Goal: Task Accomplishment & Management: Use online tool/utility

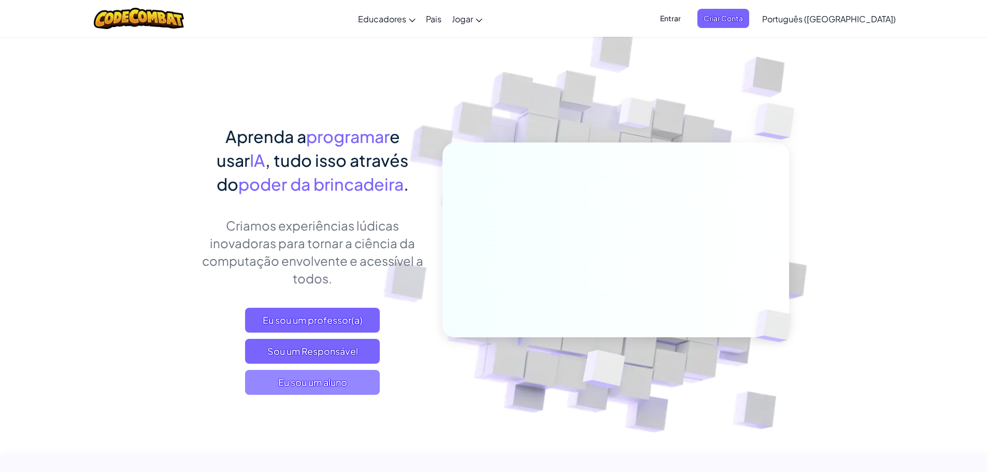
click at [309, 380] on font "Eu sou um aluno" at bounding box center [312, 382] width 69 height 12
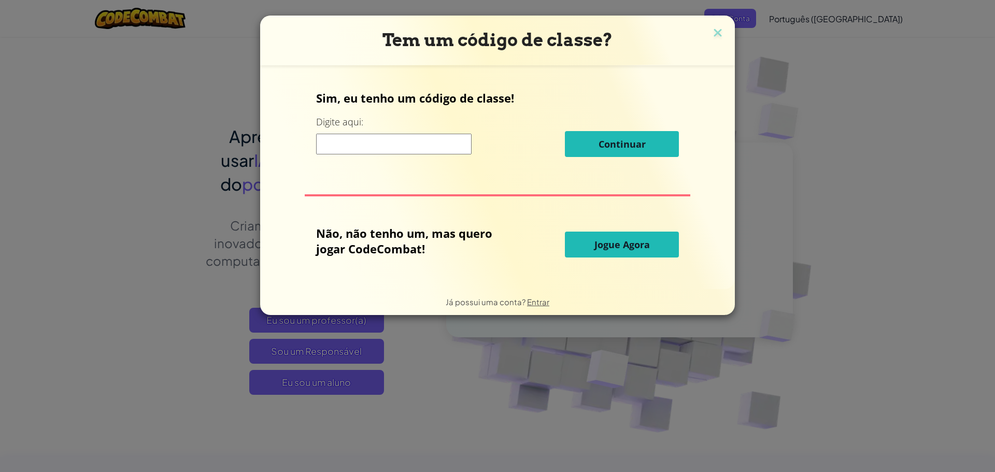
click at [366, 151] on input at bounding box center [394, 144] width 156 height 21
click at [626, 249] on font "Jogue Agora" at bounding box center [622, 244] width 55 height 12
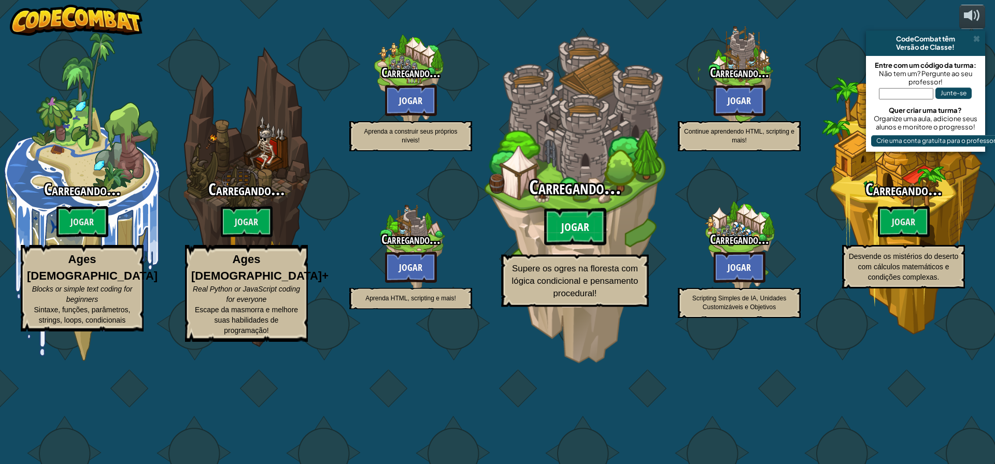
select select "pt-BR"
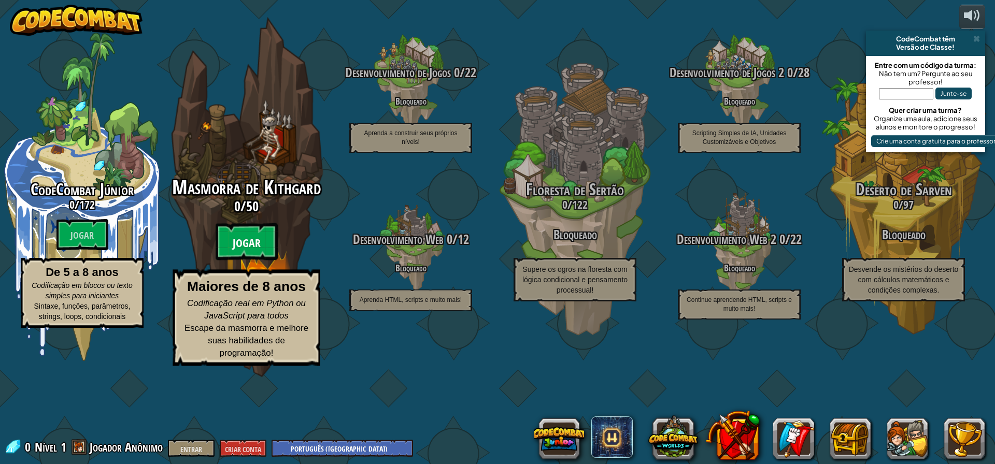
click at [255, 251] on font "Jogar" at bounding box center [247, 244] width 28 height 16
select select "pt-BR"
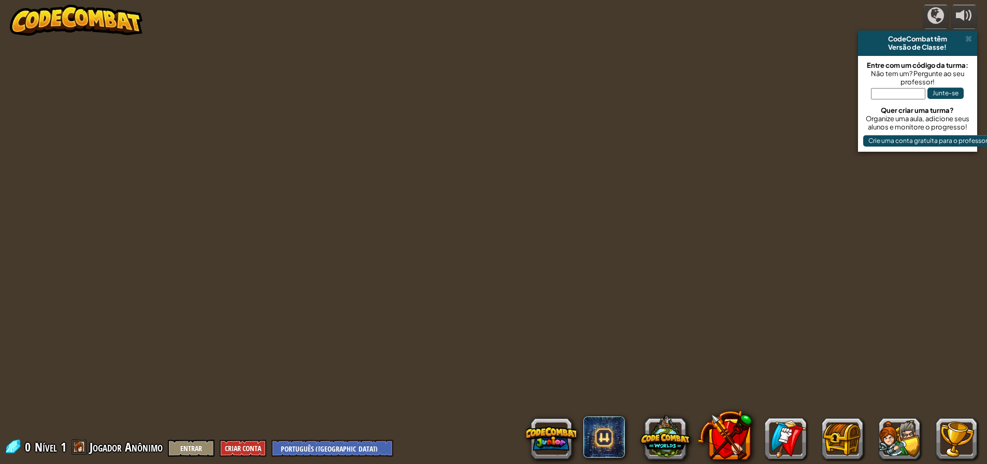
select select "pt-BR"
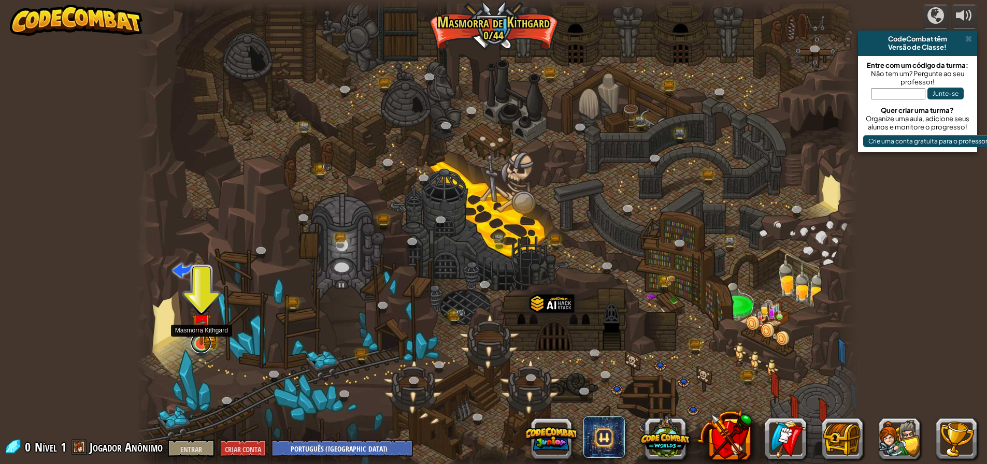
click at [206, 346] on link at bounding box center [201, 343] width 21 height 21
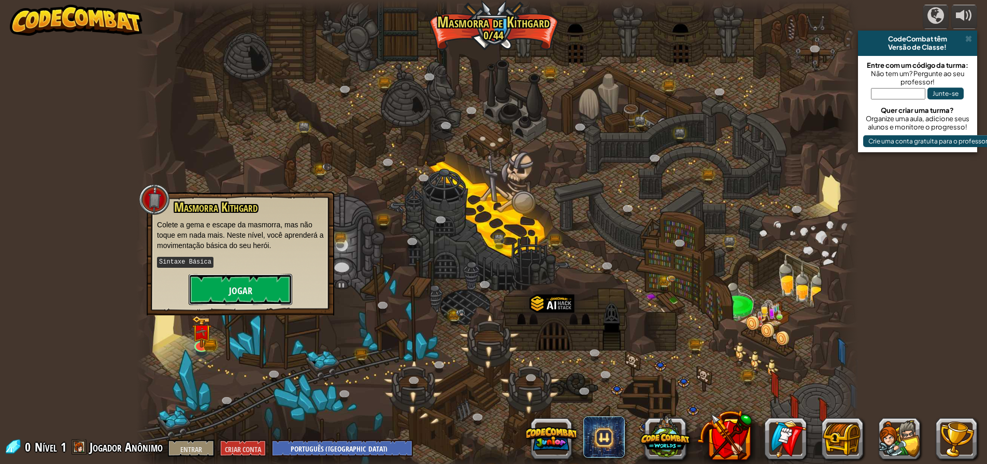
click at [270, 293] on button "Jogar" at bounding box center [241, 289] width 104 height 31
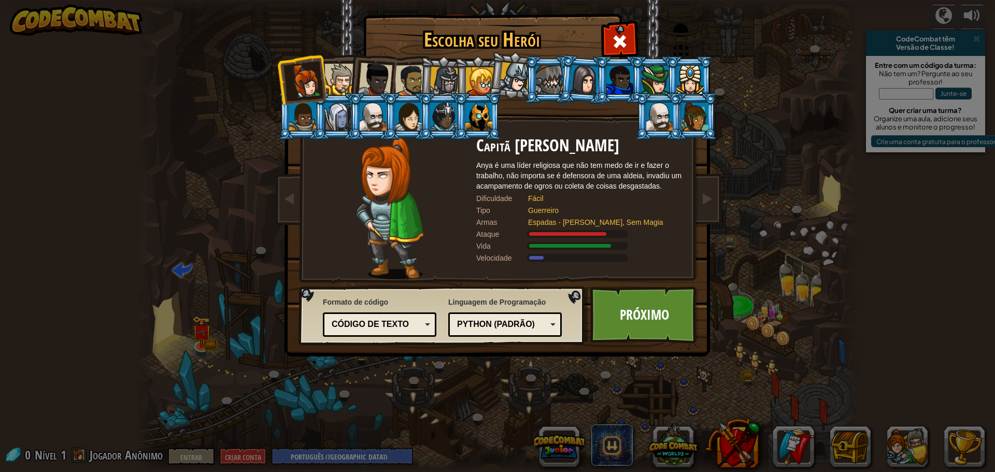
drag, startPoint x: 471, startPoint y: 162, endPoint x: 688, endPoint y: 173, distance: 218.0
click at [688, 173] on div "Capitã [PERSON_NAME] é uma líder religiosa que não tem medo de ir e fazer o tra…" at bounding box center [497, 208] width 389 height 143
click at [516, 319] on div "Python (Padrão)" at bounding box center [502, 325] width 90 height 12
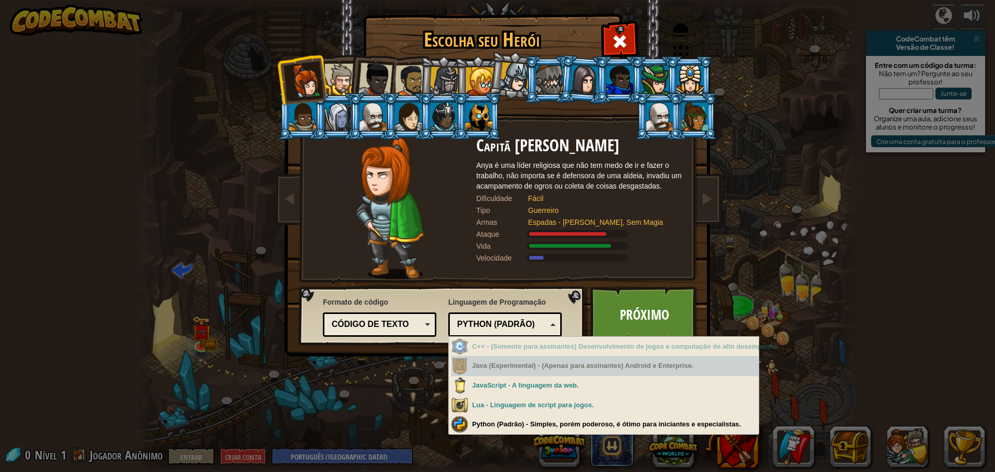
click at [502, 369] on font "Java (Experimental) - (Apenas para assinantes) Android e Enterprise." at bounding box center [582, 366] width 221 height 8
click at [512, 365] on font "Java (Experimental) - (Apenas para assinantes) Android e Enterprise." at bounding box center [582, 366] width 221 height 8
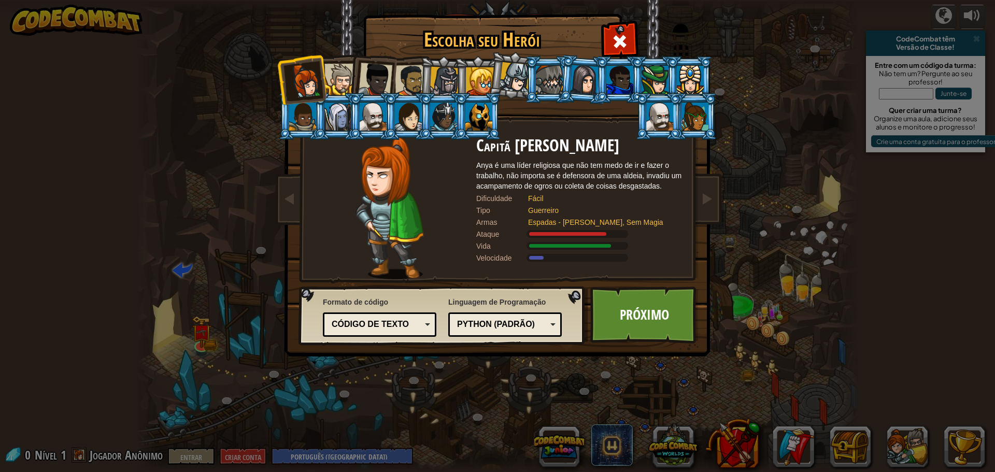
drag, startPoint x: 279, startPoint y: 360, endPoint x: 266, endPoint y: 357, distance: 12.8
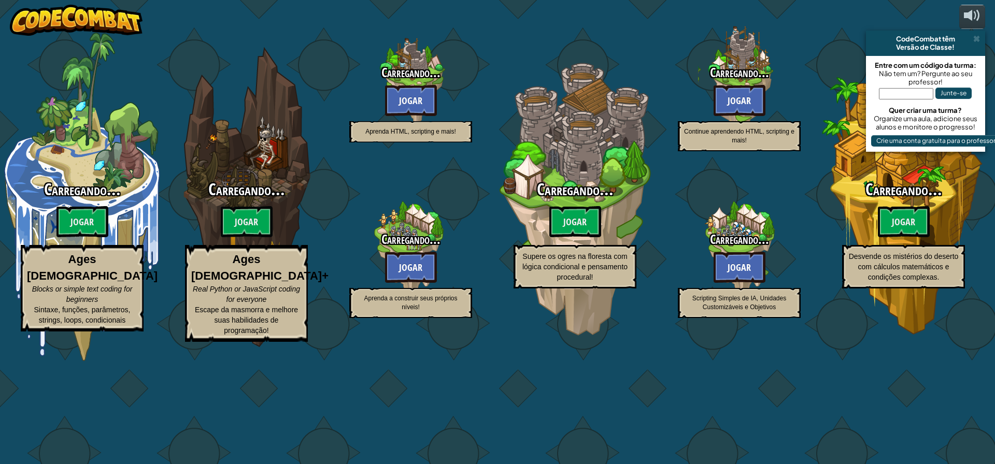
select select "pt-BR"
